Goal: Use online tool/utility: Utilize a website feature to perform a specific function

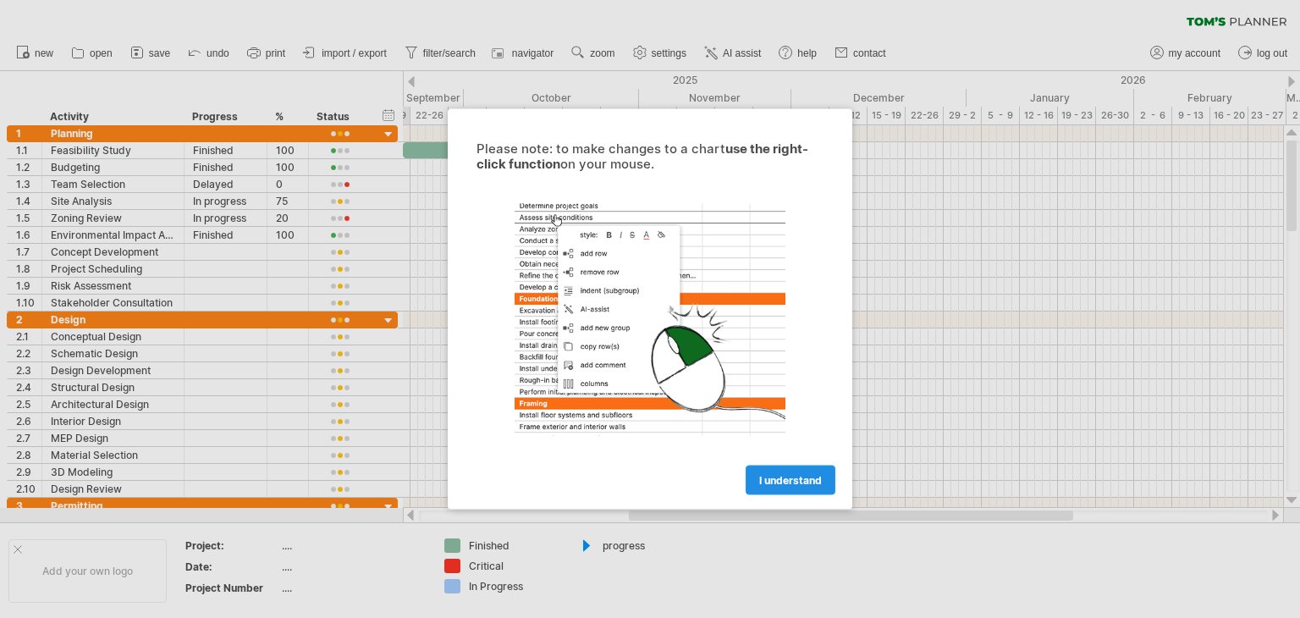
click at [778, 476] on span "I understand" at bounding box center [790, 480] width 63 height 13
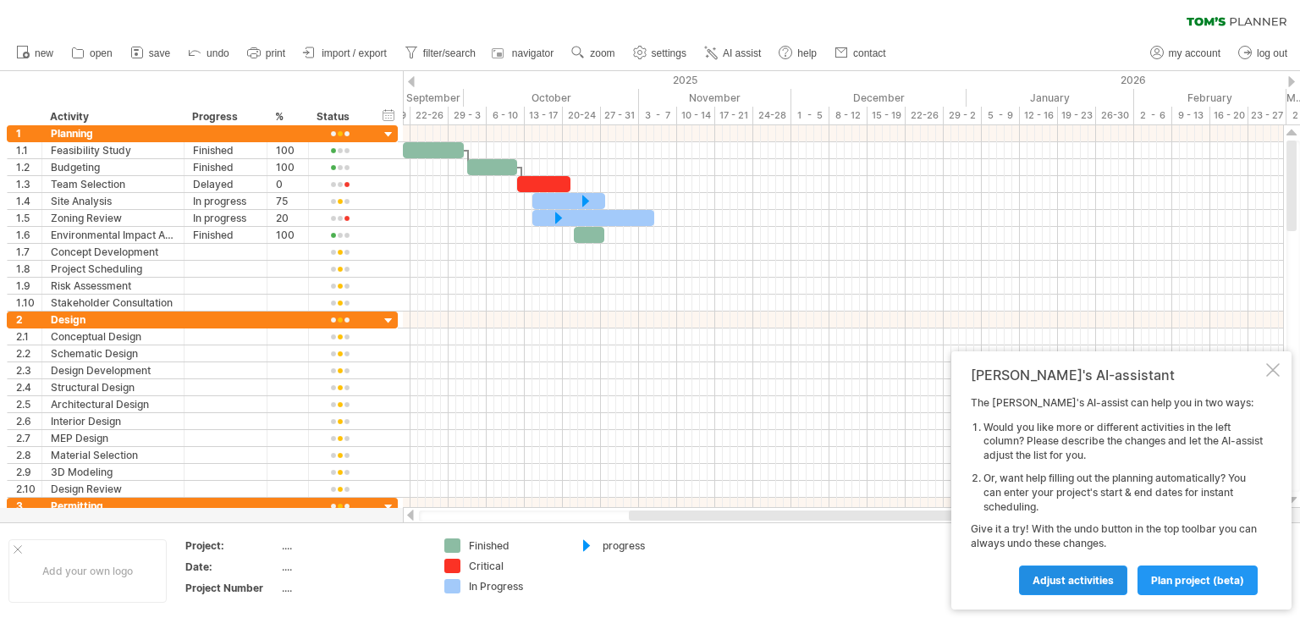
click at [1086, 569] on link "Adjust activities" at bounding box center [1073, 580] width 108 height 30
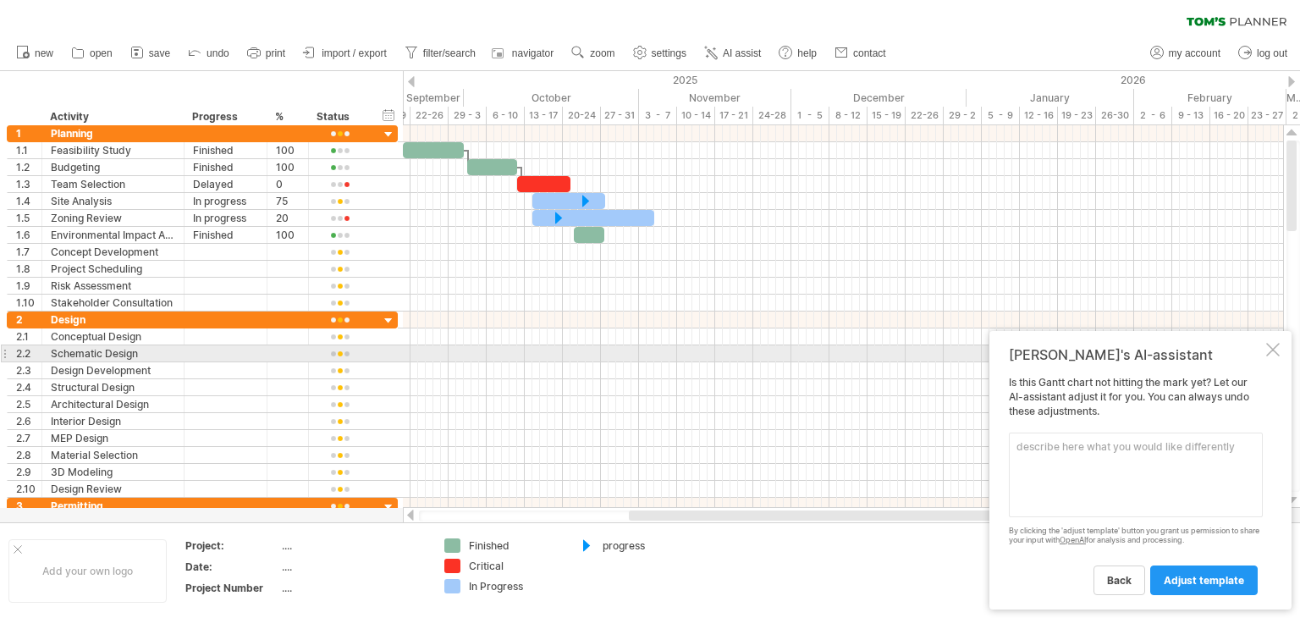
click at [1275, 349] on div at bounding box center [1273, 350] width 14 height 14
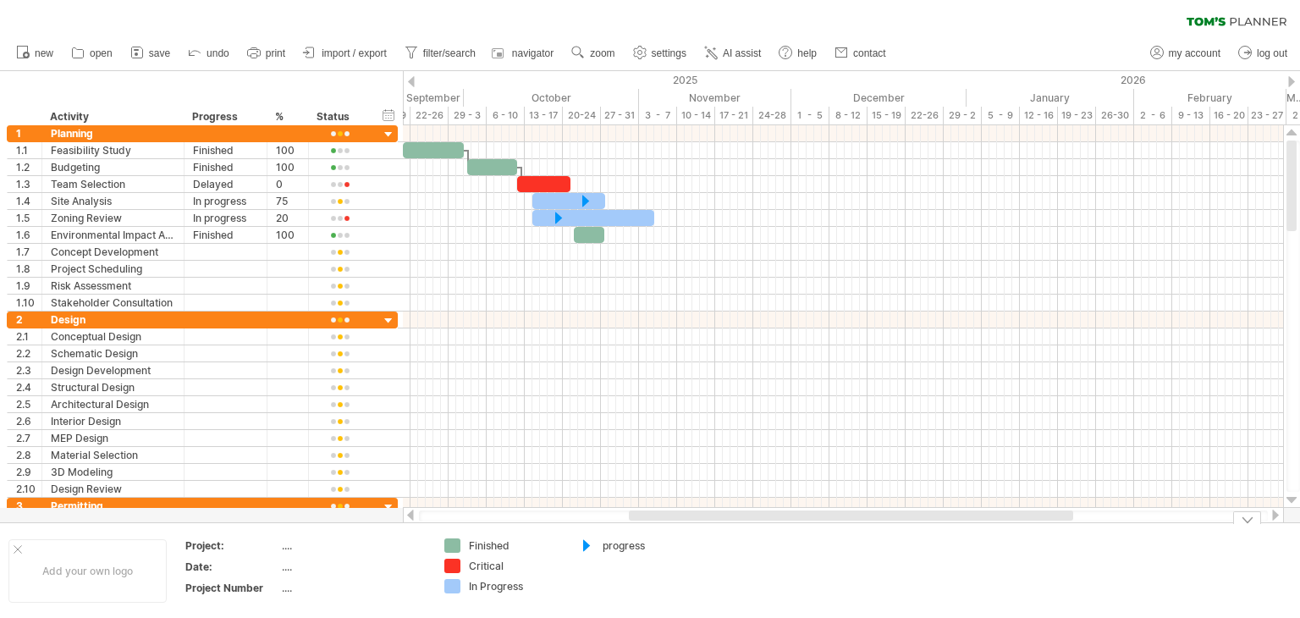
click at [690, 569] on td "progress" at bounding box center [636, 570] width 134 height 65
click at [617, 544] on div "progress" at bounding box center [648, 545] width 92 height 14
click at [643, 581] on td "progress" at bounding box center [636, 570] width 134 height 65
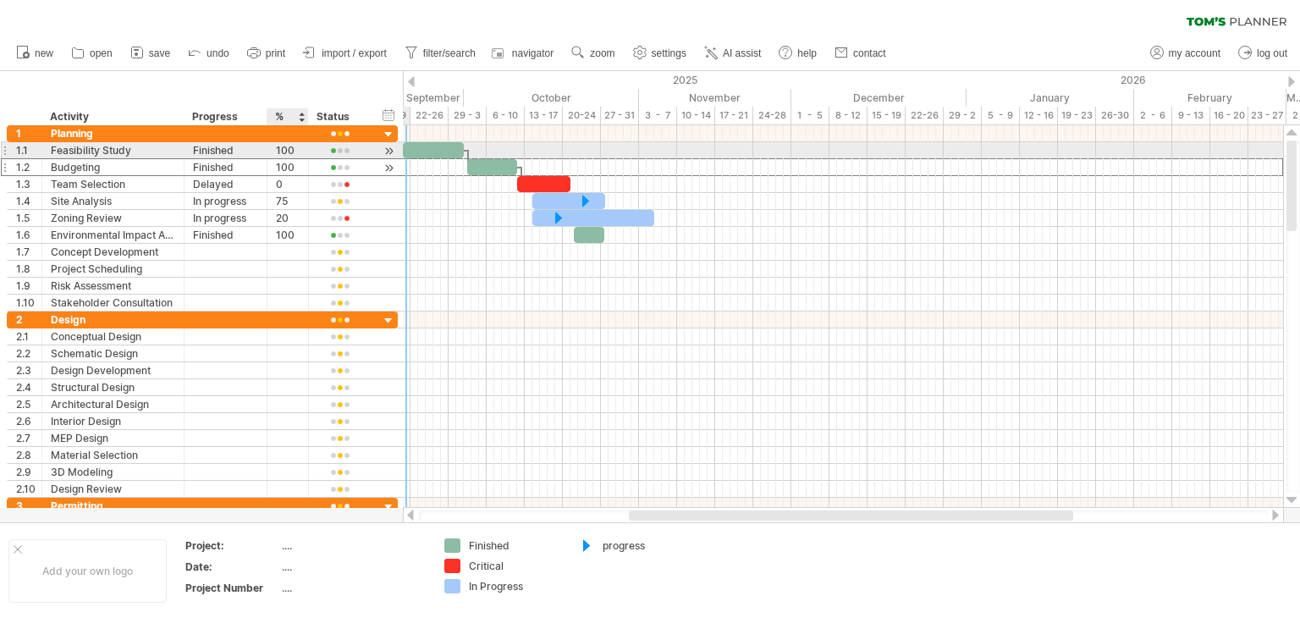
click at [291, 159] on div "100" at bounding box center [288, 167] width 24 height 16
click at [290, 147] on div "100" at bounding box center [288, 150] width 24 height 16
type input "*"
type input "**"
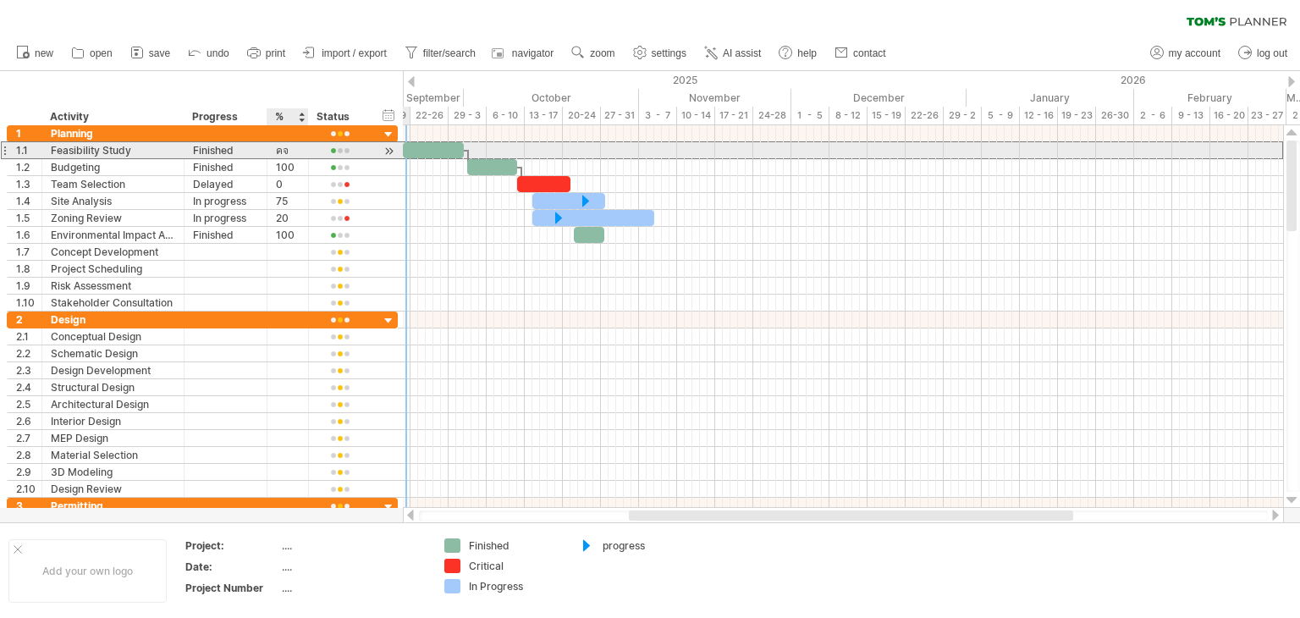
click at [290, 147] on div "คจ" at bounding box center [288, 150] width 24 height 16
click at [290, 147] on input "**" at bounding box center [288, 150] width 24 height 16
type input "**"
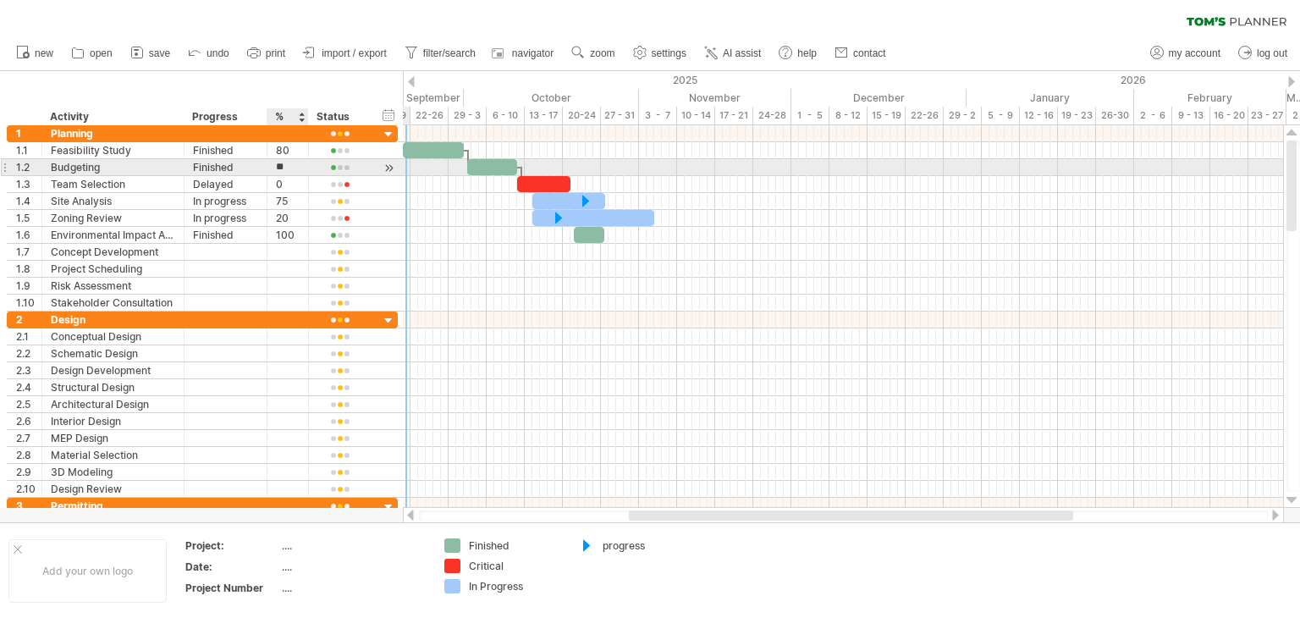
type input "*"
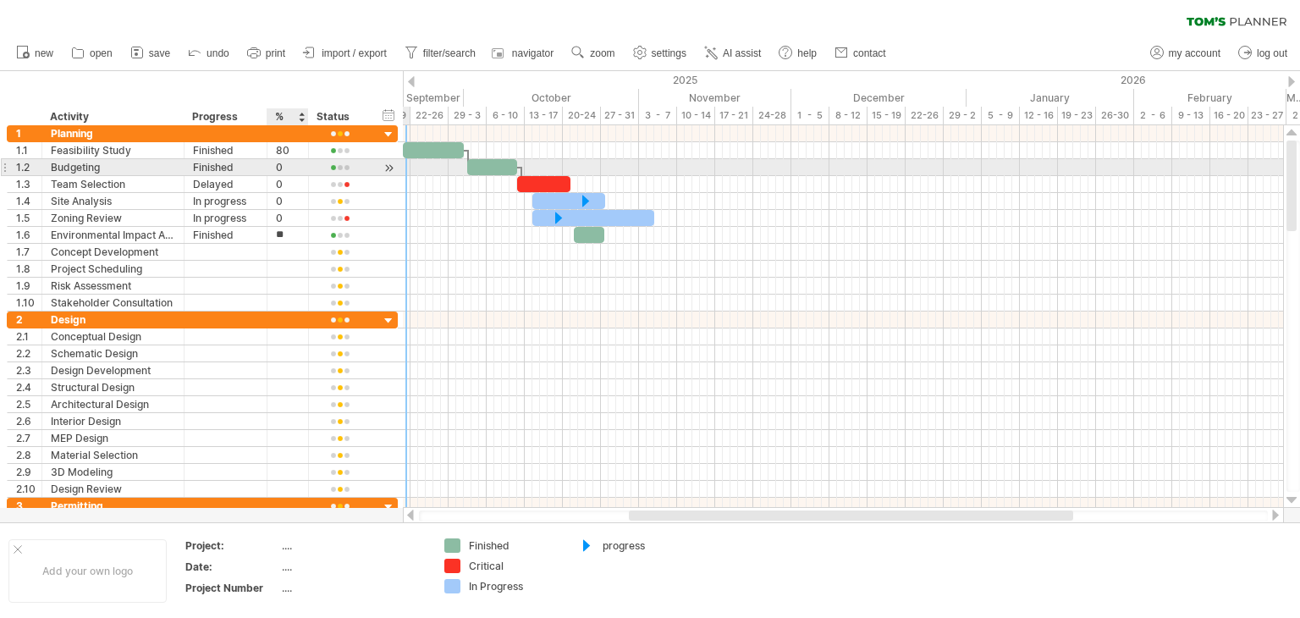
type input "*"
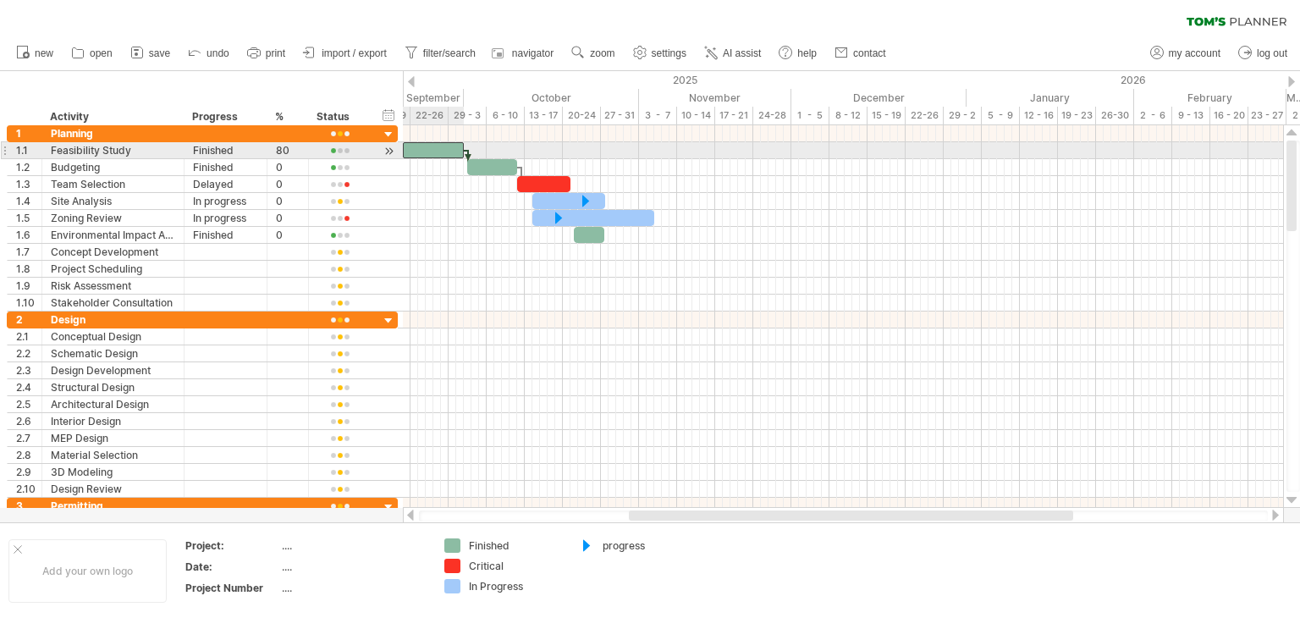
click at [454, 143] on div at bounding box center [433, 150] width 61 height 16
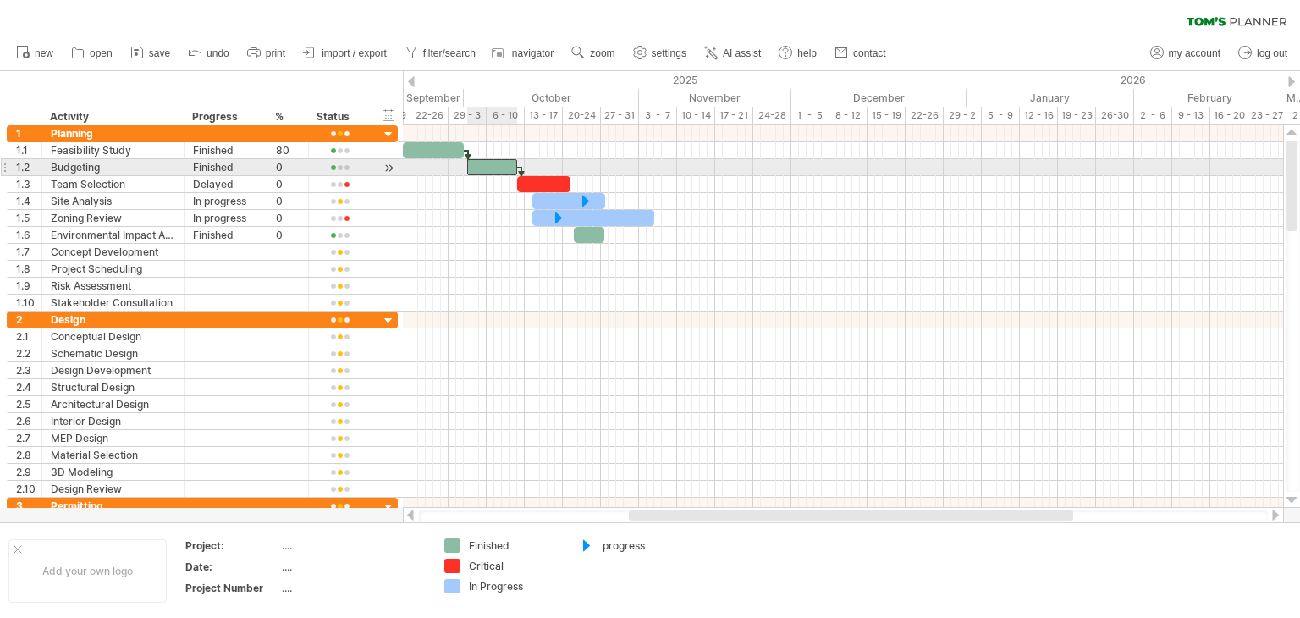
click at [488, 167] on div at bounding box center [492, 167] width 50 height 16
drag, startPoint x: 513, startPoint y: 166, endPoint x: 608, endPoint y: 174, distance: 96.0
click at [608, 174] on div "[DATE] - 16.0 days [DATE]" at bounding box center [843, 316] width 880 height 382
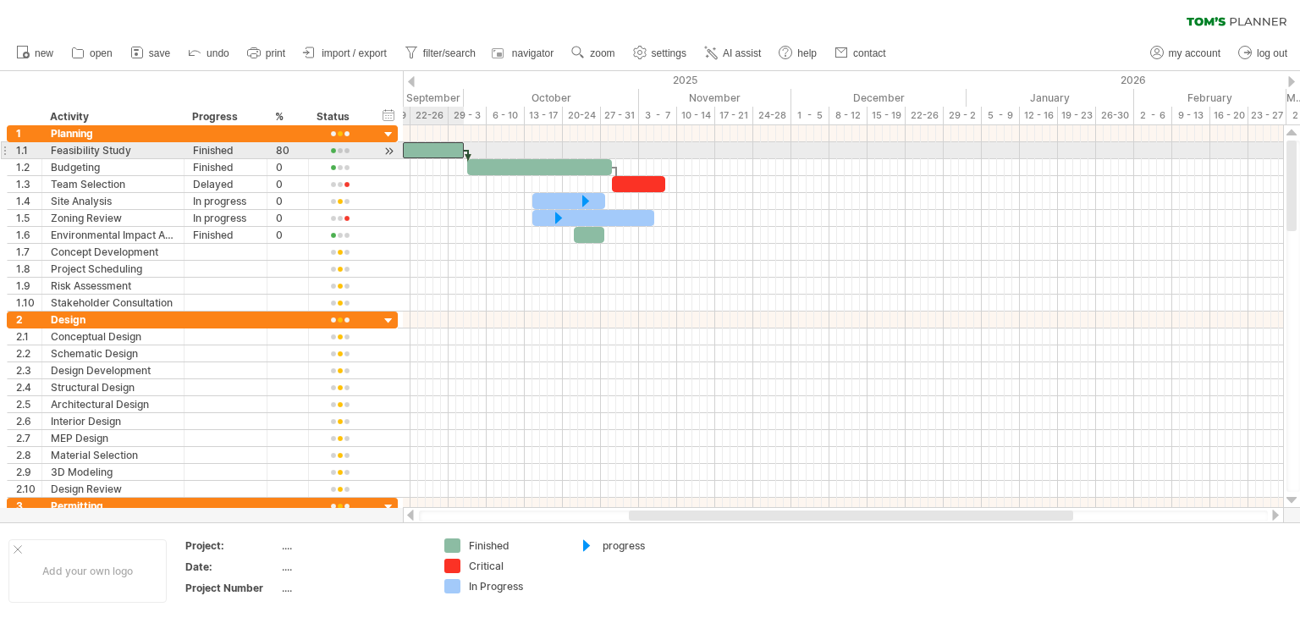
click at [438, 147] on div at bounding box center [433, 150] width 61 height 16
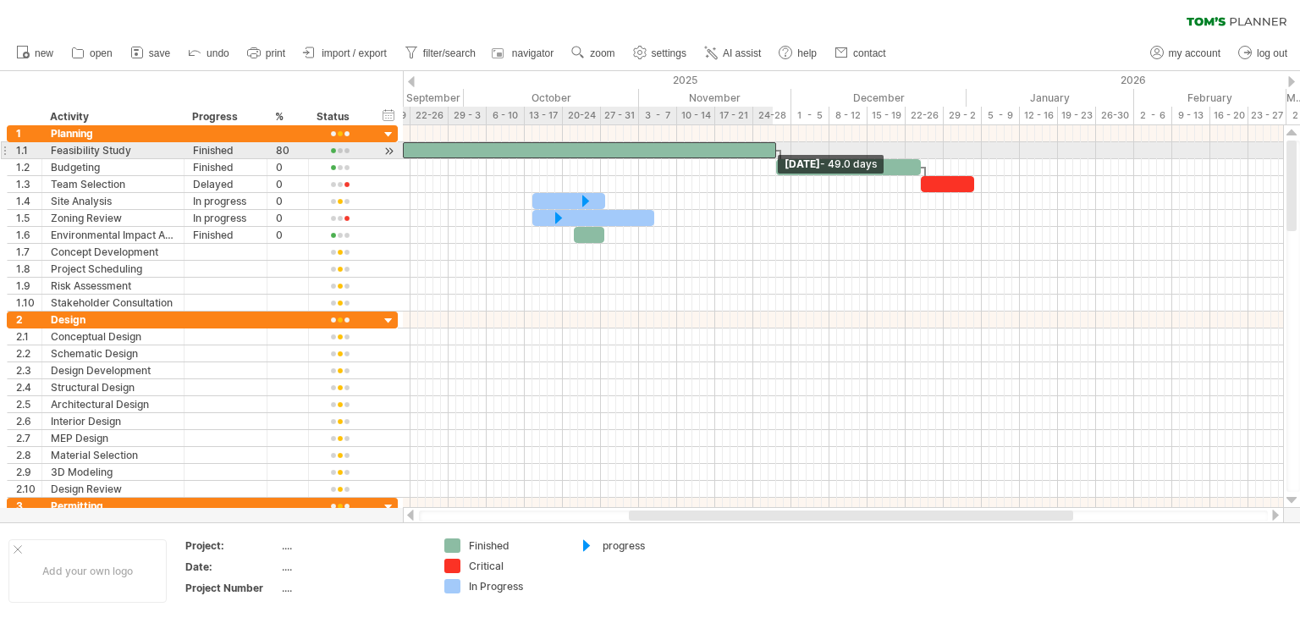
drag, startPoint x: 464, startPoint y: 147, endPoint x: 798, endPoint y: 142, distance: 334.3
click at [779, 142] on span at bounding box center [776, 150] width 7 height 16
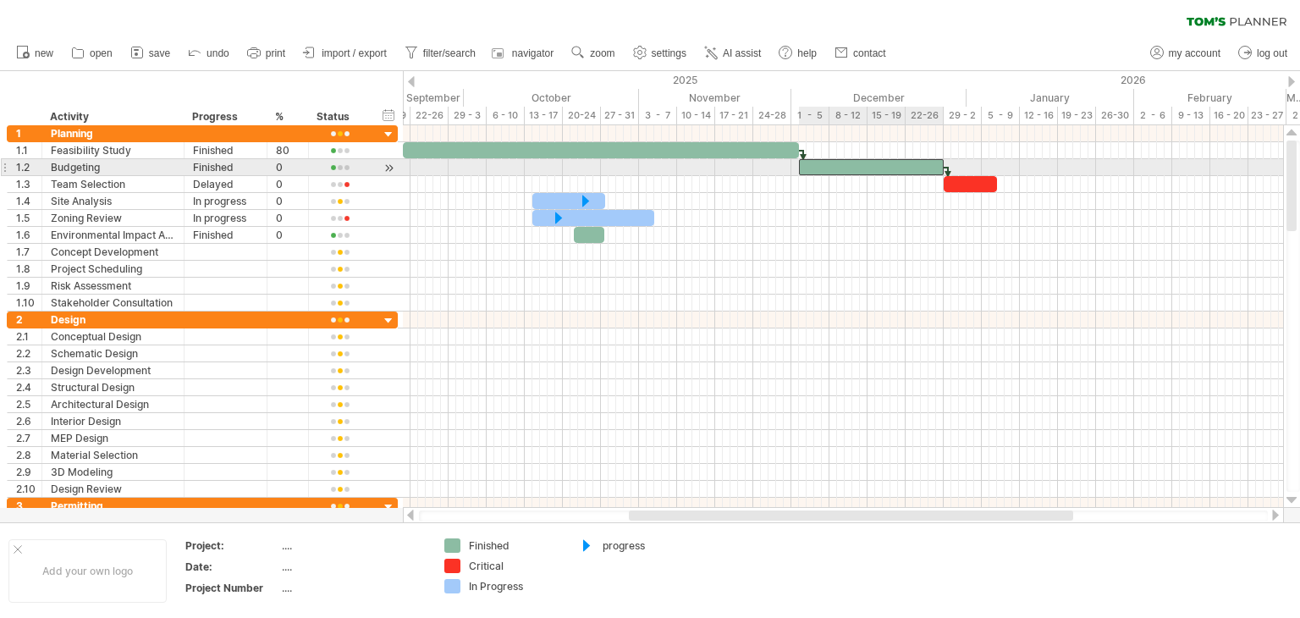
click at [887, 167] on div at bounding box center [871, 167] width 145 height 16
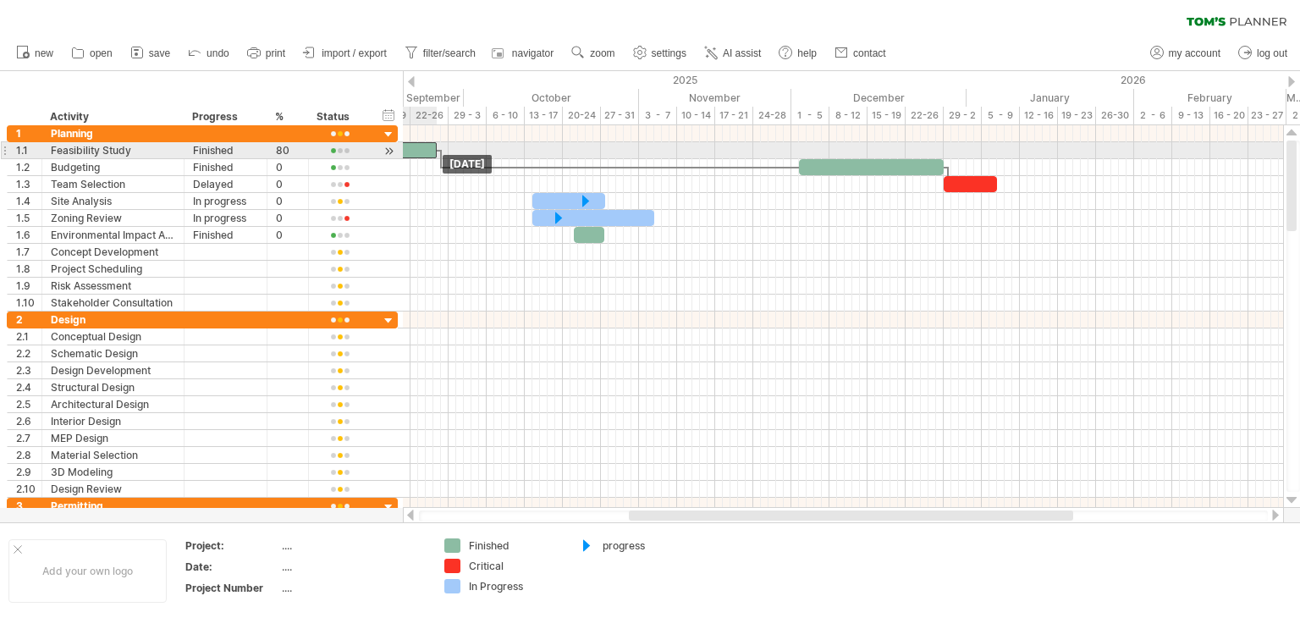
drag, startPoint x: 765, startPoint y: 150, endPoint x: 404, endPoint y: 148, distance: 360.4
click at [404, 148] on div at bounding box center [239, 150] width 396 height 16
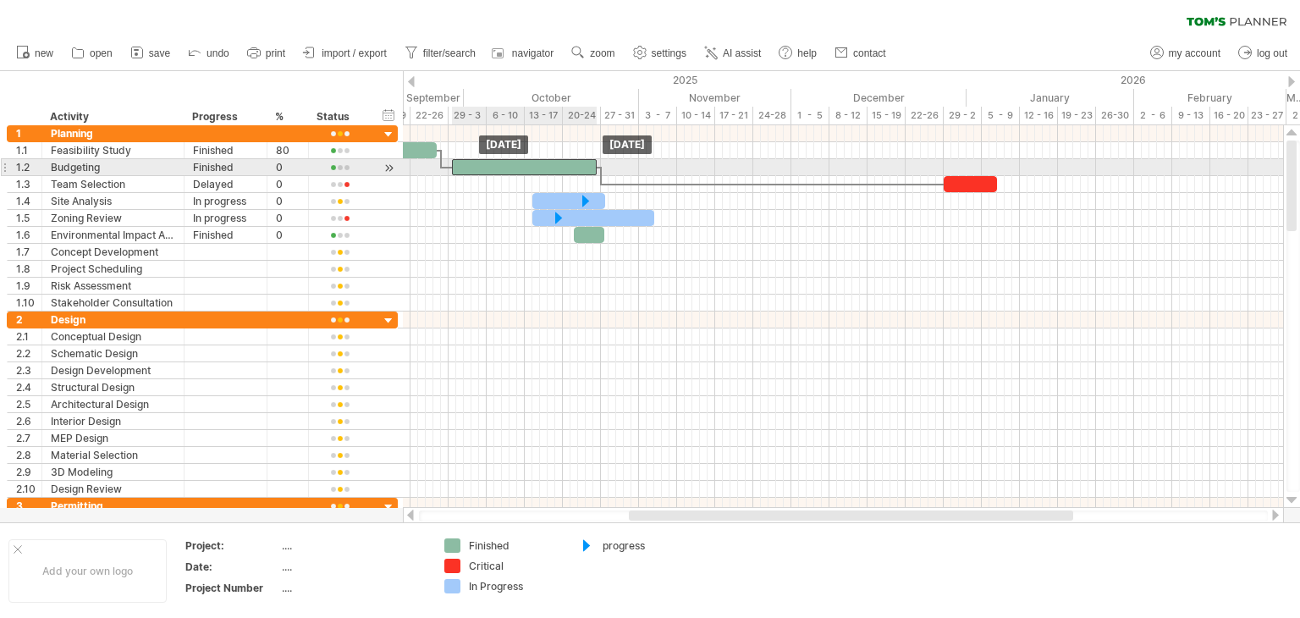
drag, startPoint x: 843, startPoint y: 170, endPoint x: 484, endPoint y: 162, distance: 358.9
click at [484, 162] on div at bounding box center [524, 167] width 145 height 16
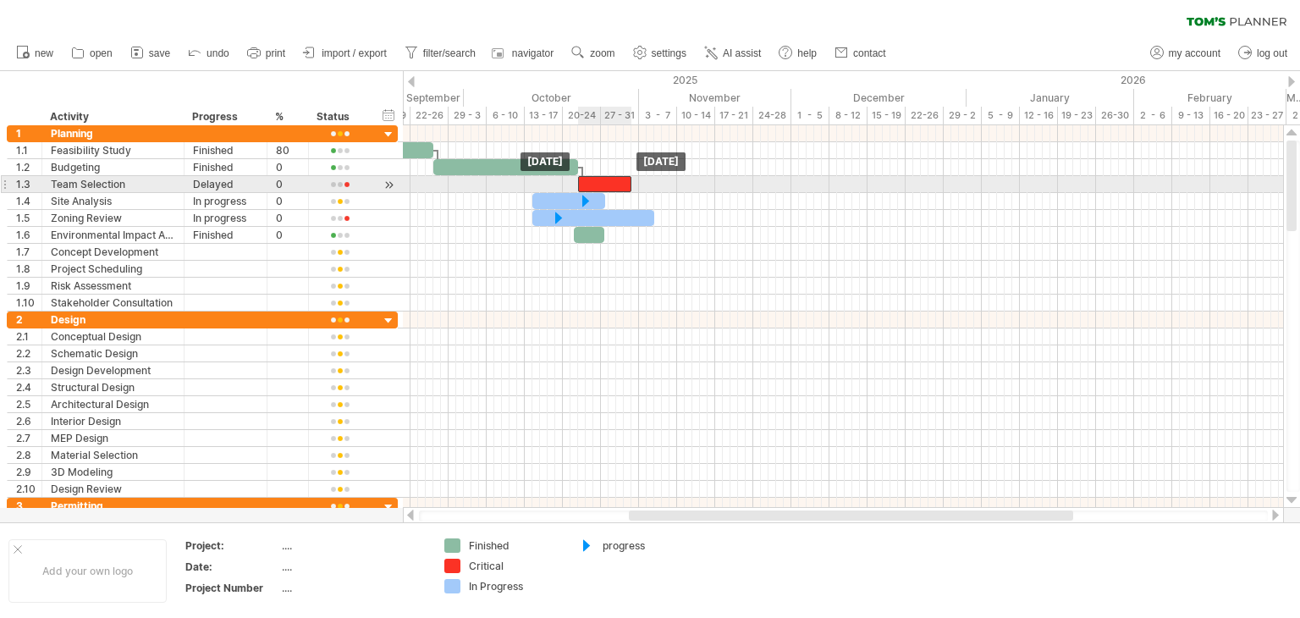
drag, startPoint x: 972, startPoint y: 187, endPoint x: 605, endPoint y: 187, distance: 367.2
click at [605, 187] on div at bounding box center [604, 184] width 53 height 16
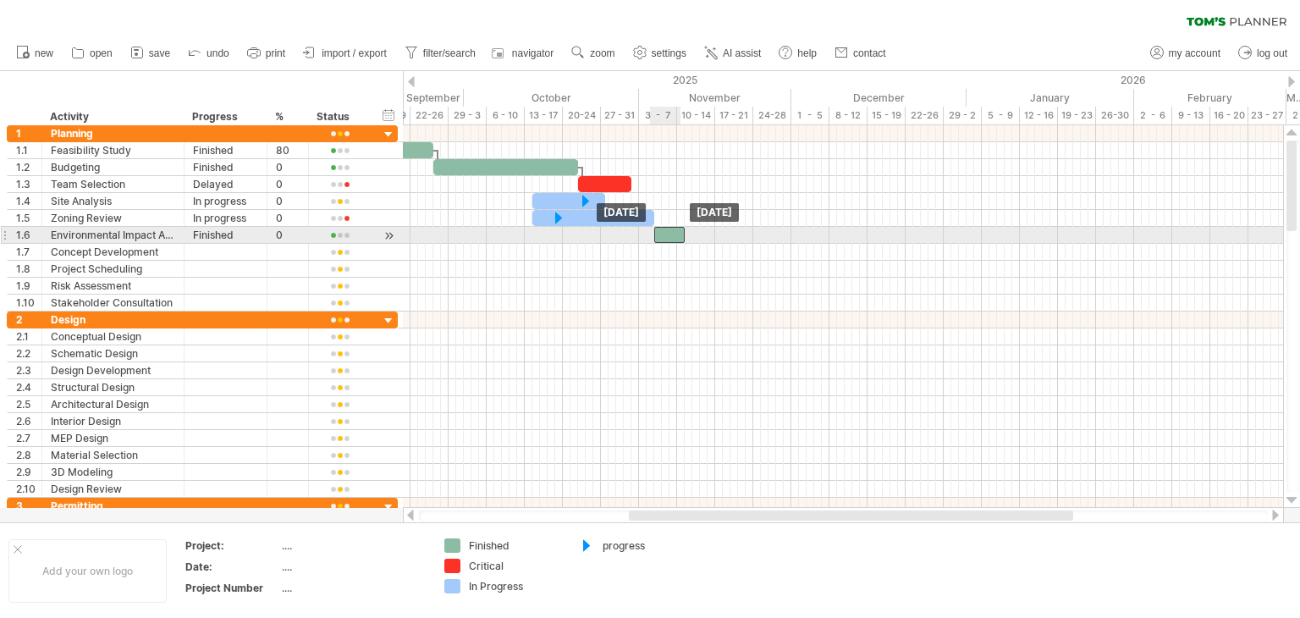
drag, startPoint x: 593, startPoint y: 228, endPoint x: 672, endPoint y: 230, distance: 78.7
click at [672, 230] on div at bounding box center [669, 235] width 30 height 16
click at [676, 231] on div at bounding box center [669, 235] width 30 height 16
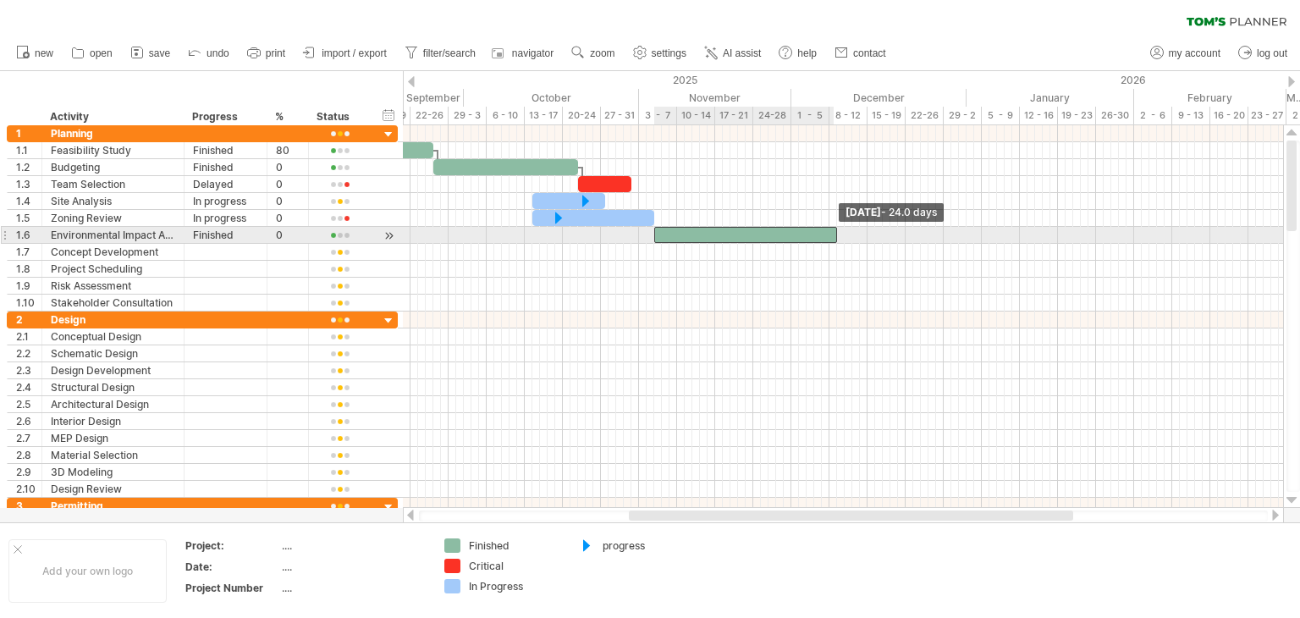
drag, startPoint x: 685, startPoint y: 231, endPoint x: 944, endPoint y: 216, distance: 260.2
click at [944, 216] on div "[DATE] - 24.0 days [DATE]" at bounding box center [843, 316] width 880 height 382
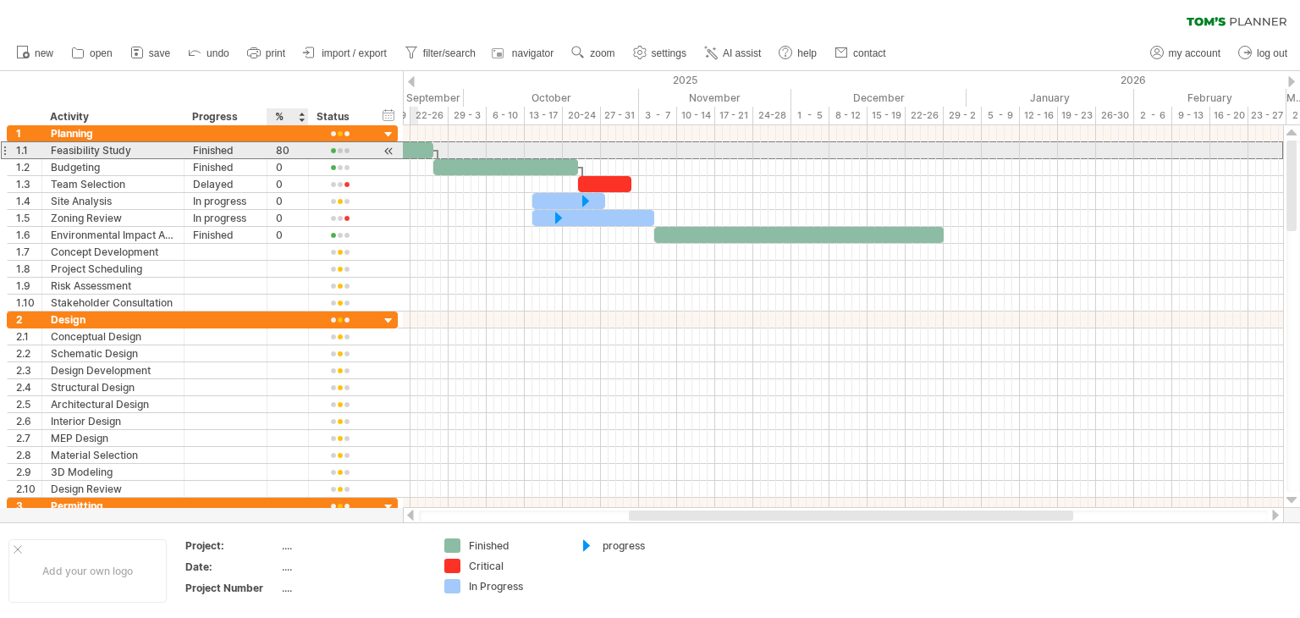
click at [287, 152] on div "80" at bounding box center [288, 150] width 24 height 16
type input "*"
type input "**"
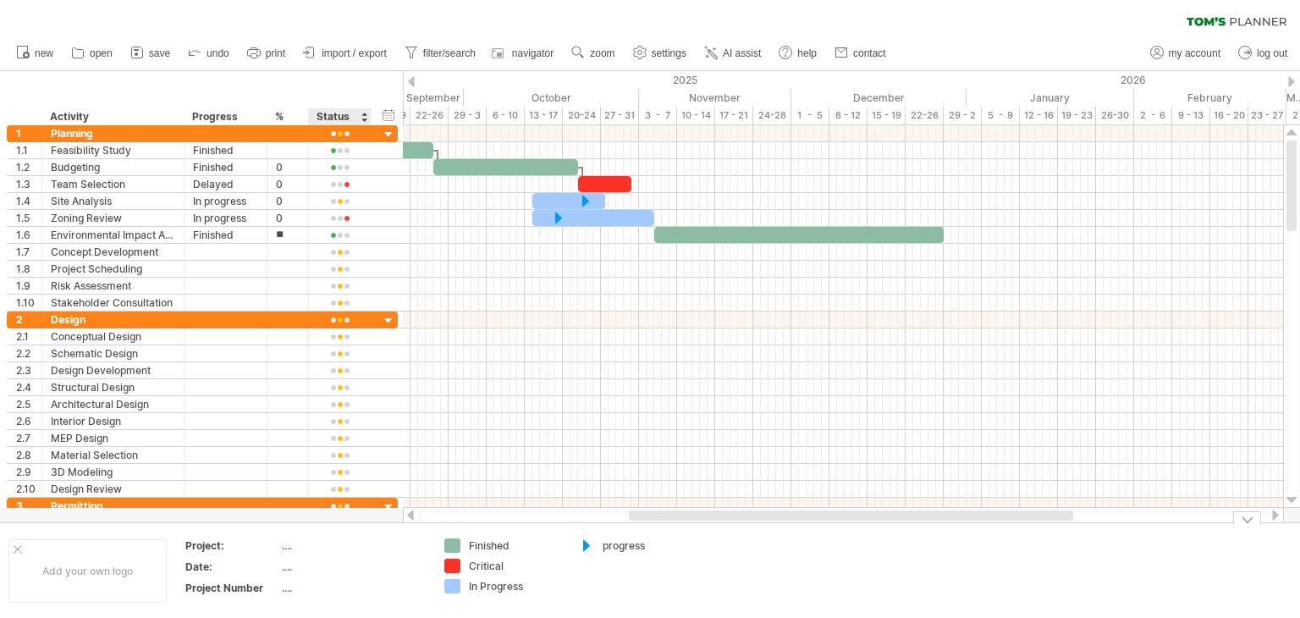
click at [345, 593] on td "...." at bounding box center [354, 589] width 144 height 19
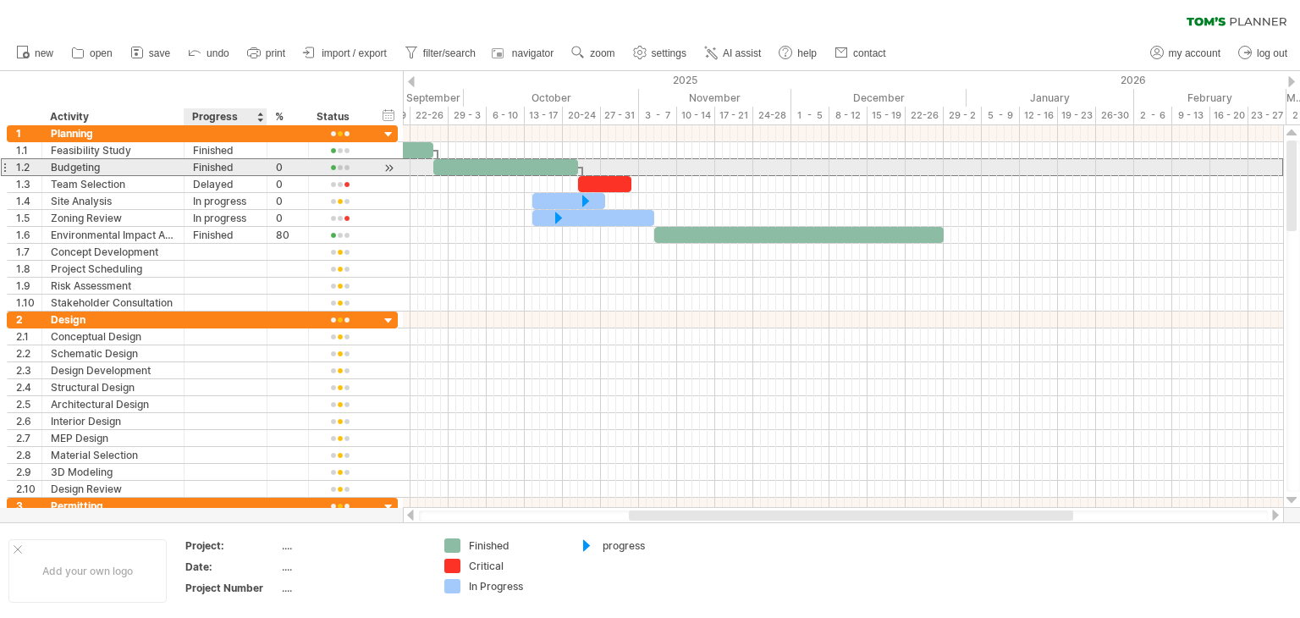
click at [276, 170] on div "0" at bounding box center [288, 167] width 24 height 16
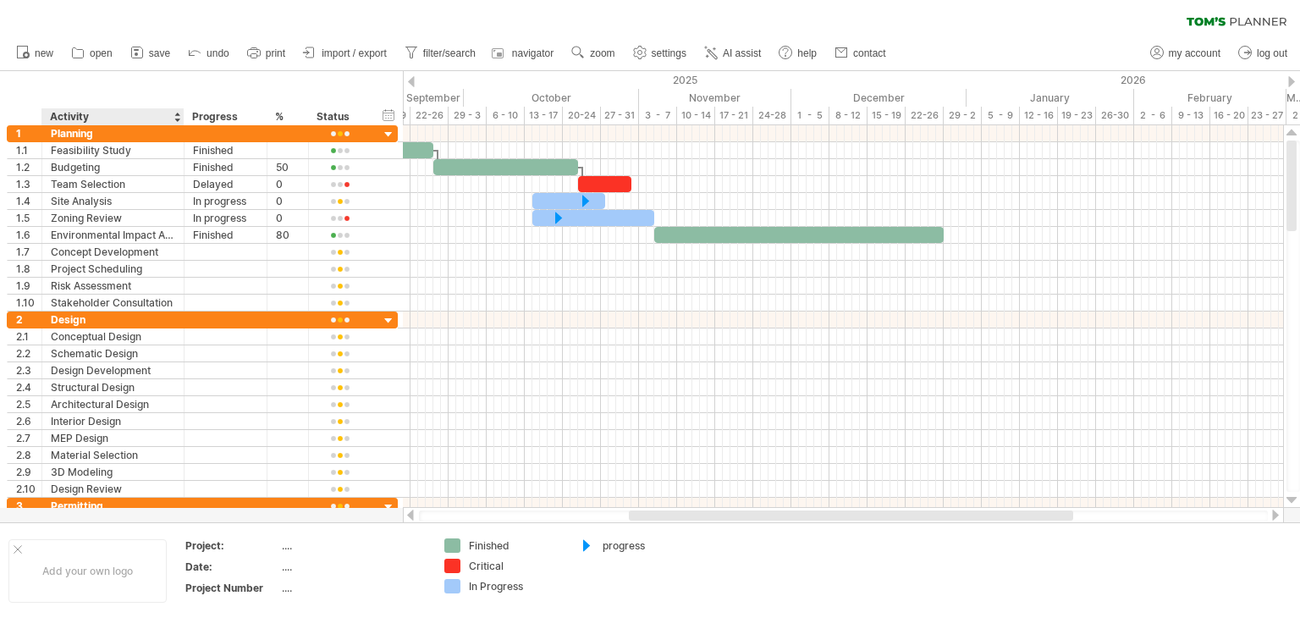
click at [62, 76] on div "hide start/end/duration show start/end/duration ******** Activity ******** Prog…" at bounding box center [201, 98] width 403 height 54
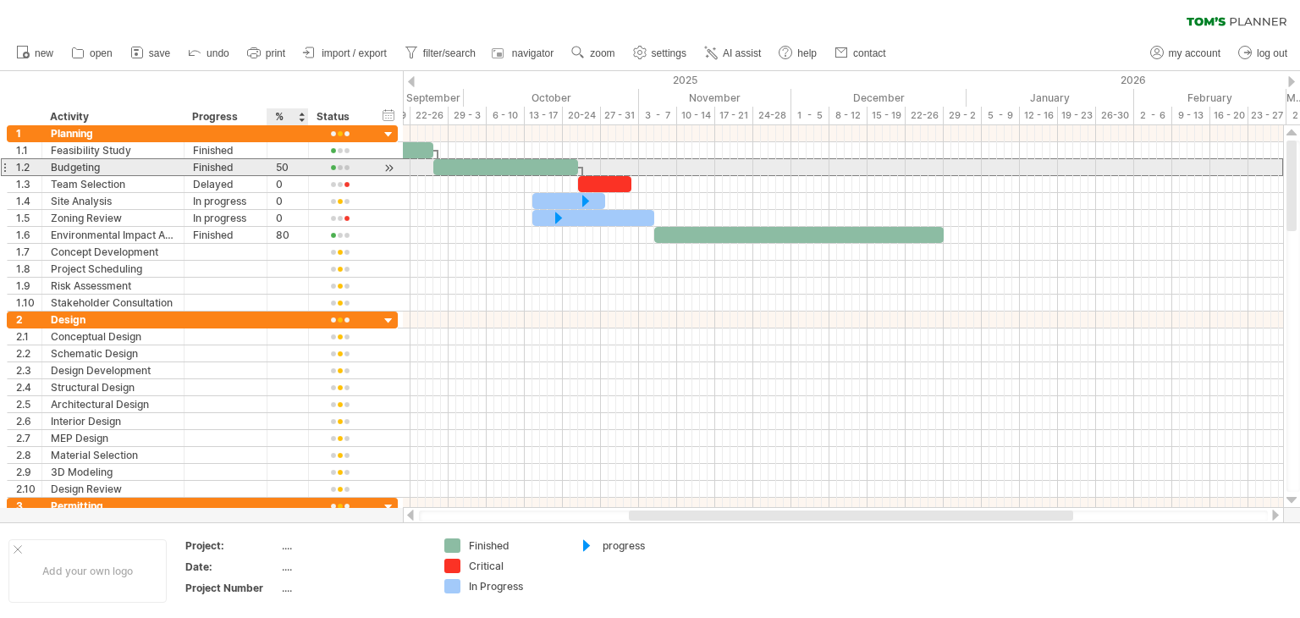
click at [277, 173] on div "50" at bounding box center [288, 167] width 24 height 16
type input "**"
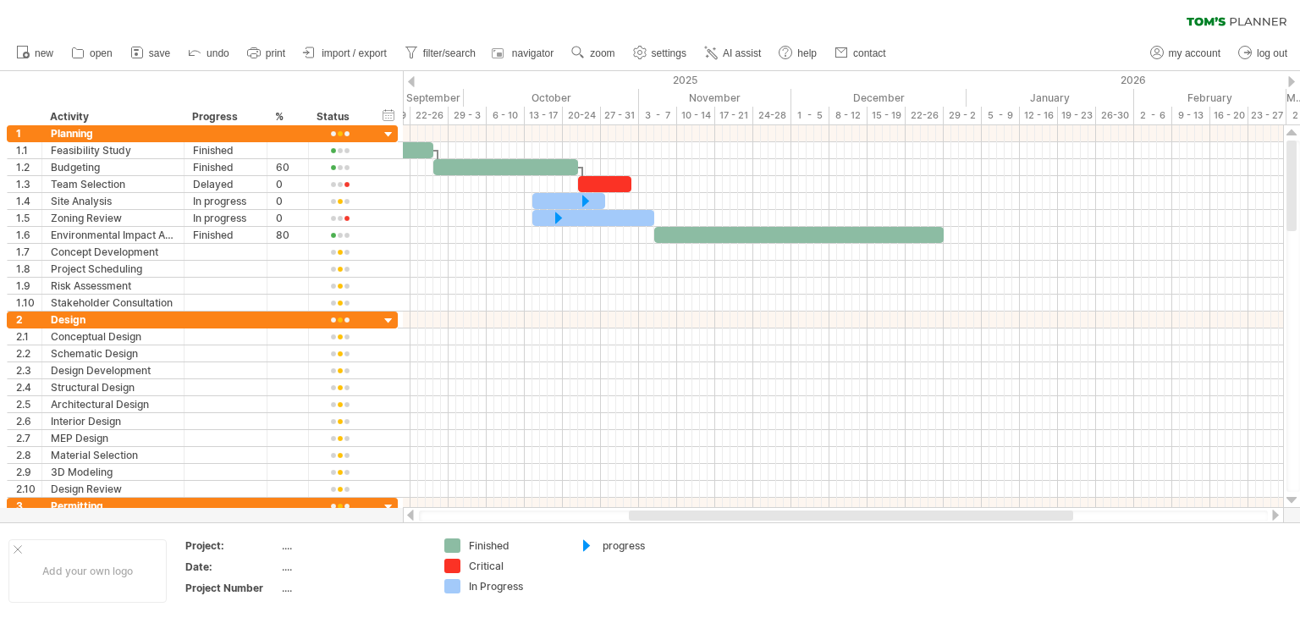
click at [28, 17] on div "clear filter reapply filter" at bounding box center [650, 18] width 1300 height 36
